Goal: Transaction & Acquisition: Purchase product/service

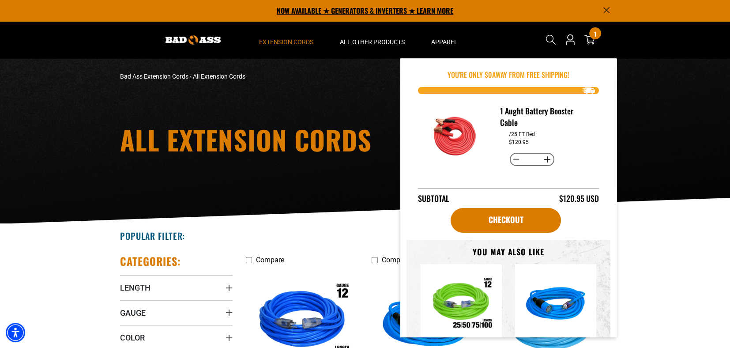
click at [602, 8] on p "NOW AVAILABLE ★ GENERATORS & INVERTERS ★ LEARN MORE" at bounding box center [365, 10] width 490 height 21
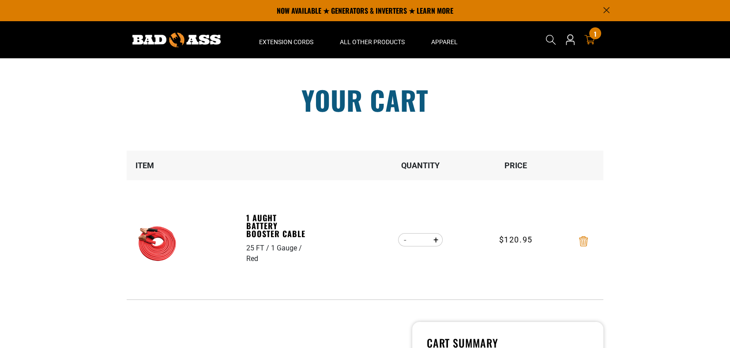
click at [583, 241] on icon "Remove 1 Aught Battery Booster Cable - 25 FT / 1 Gauge / Red" at bounding box center [583, 241] width 9 height 10
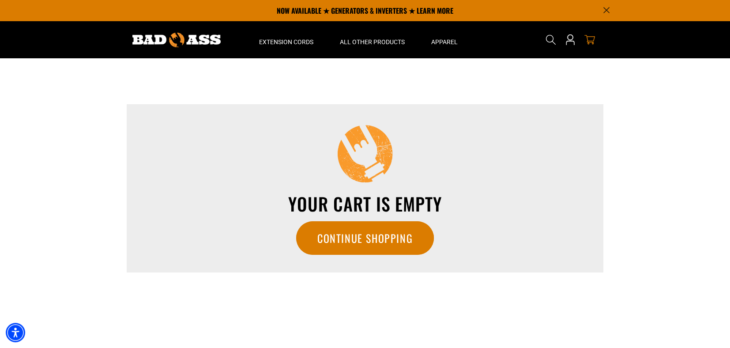
click at [606, 8] on icon "Announcement" at bounding box center [606, 10] width 6 height 6
